Goal: Information Seeking & Learning: Learn about a topic

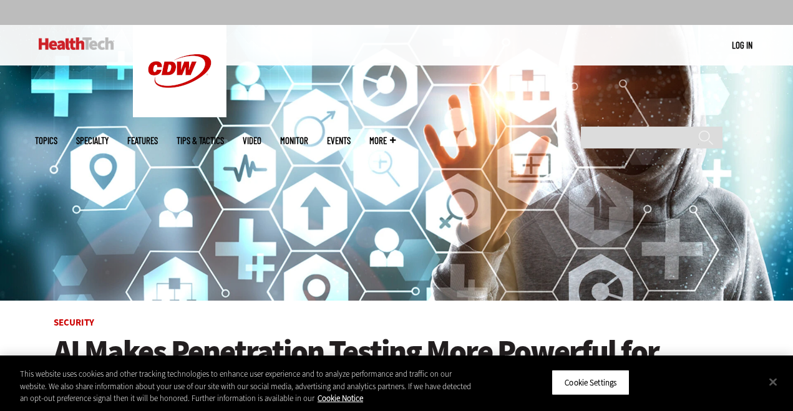
scroll to position [125, 0]
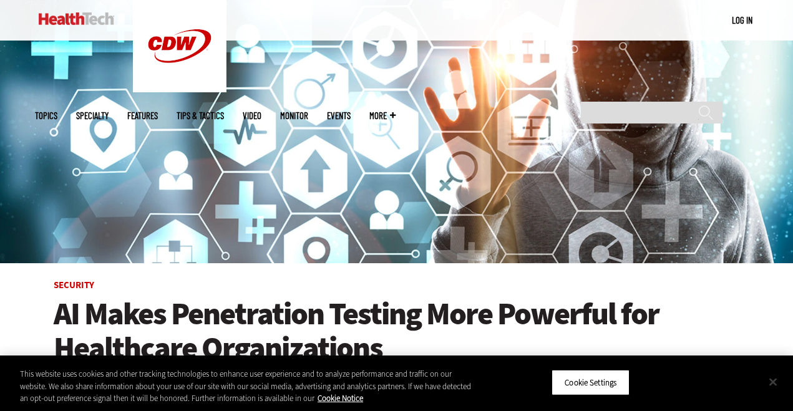
click at [779, 377] on button "Close" at bounding box center [772, 381] width 27 height 27
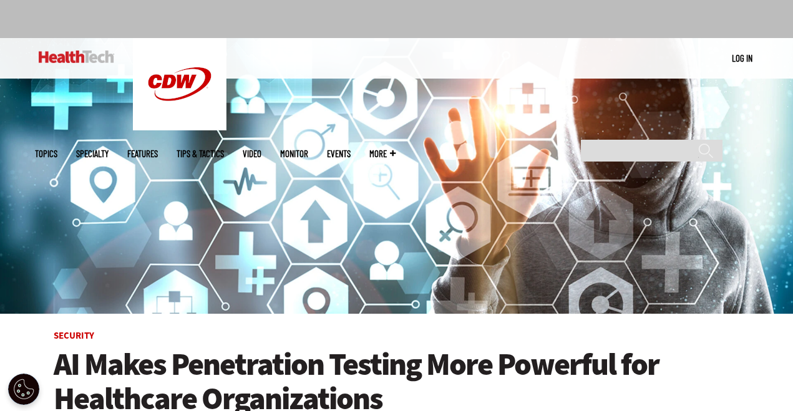
scroll to position [0, 0]
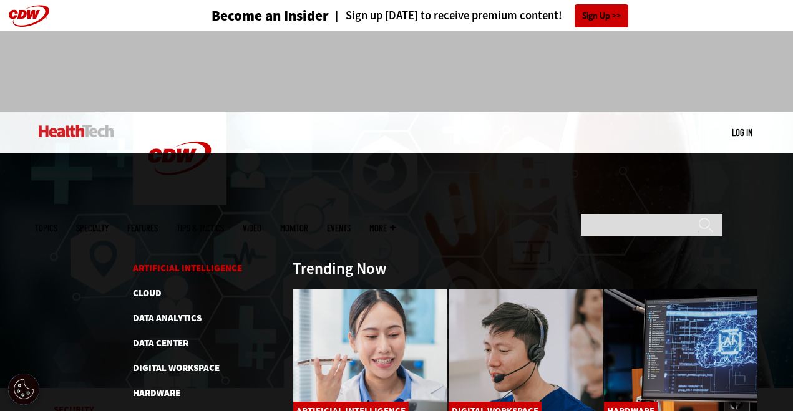
click at [170, 262] on link "Artificial Intelligence" at bounding box center [187, 268] width 109 height 12
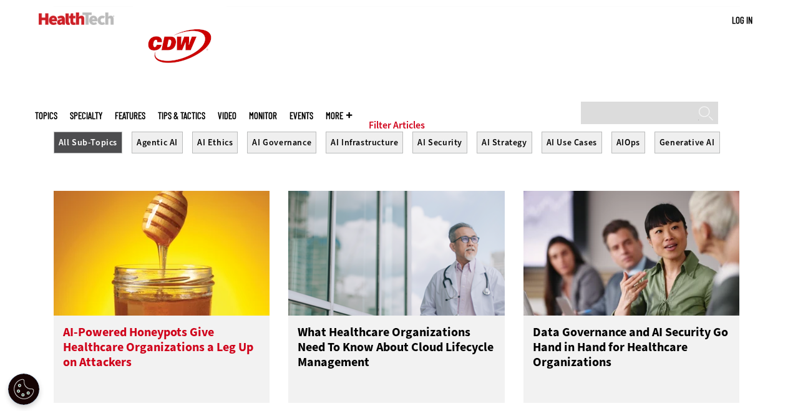
scroll to position [686, 0]
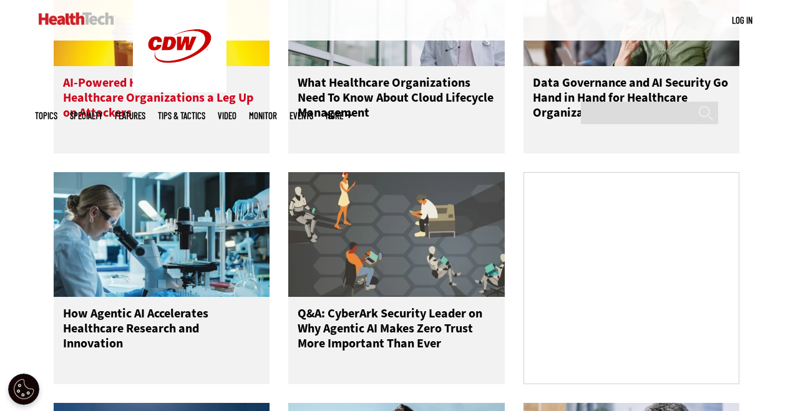
click at [177, 107] on h3 "AI-Powered Honeypots Give Healthcare Organizations a Leg Up on Attackers" at bounding box center [162, 100] width 198 height 50
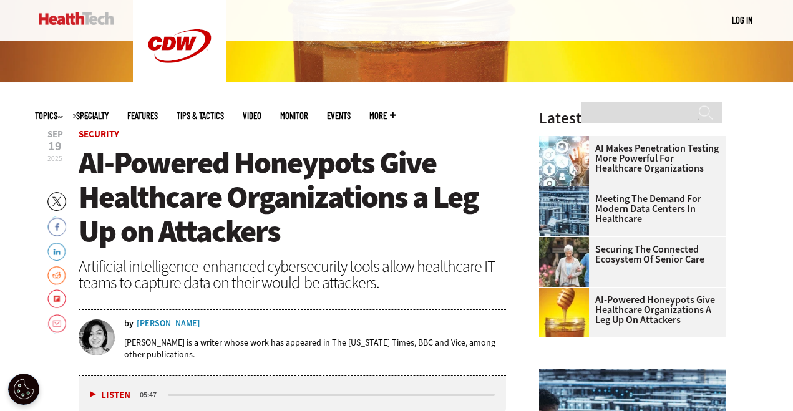
scroll to position [312, 0]
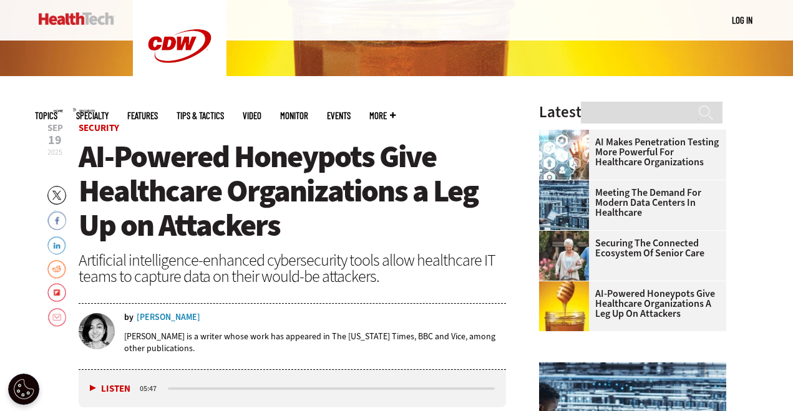
click at [162, 316] on div "[PERSON_NAME]" at bounding box center [169, 317] width 64 height 9
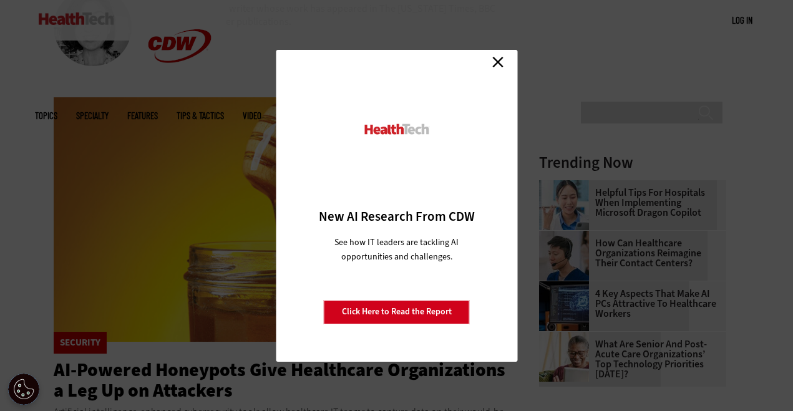
scroll to position [125, 0]
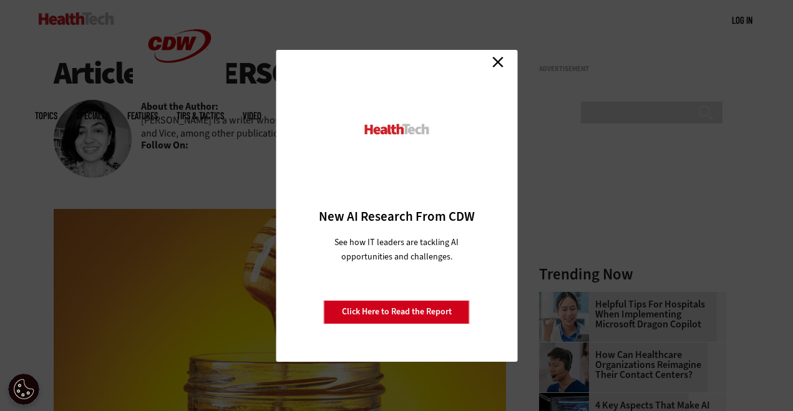
click at [499, 63] on link "Close" at bounding box center [498, 62] width 19 height 19
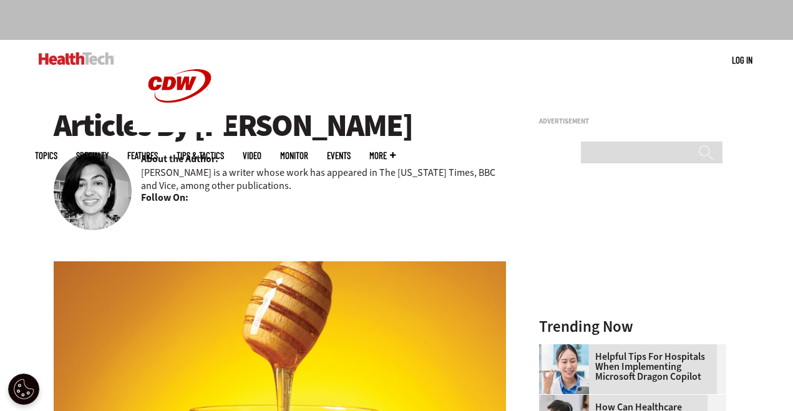
scroll to position [62, 0]
